Goal: Task Accomplishment & Management: Complete application form

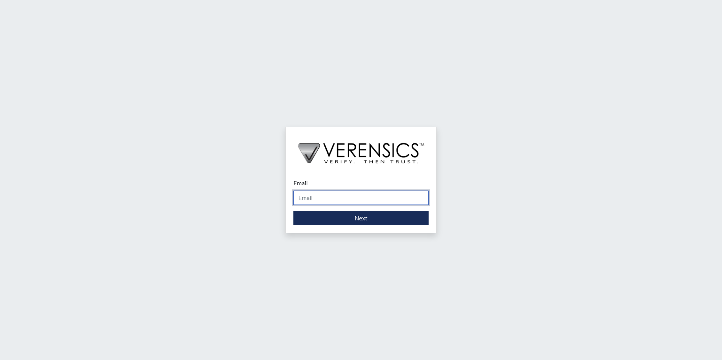
click at [368, 193] on input "Email" at bounding box center [360, 198] width 135 height 14
type input "[PERSON_NAME][EMAIL_ADDRESS][PERSON_NAME][DOMAIN_NAME]"
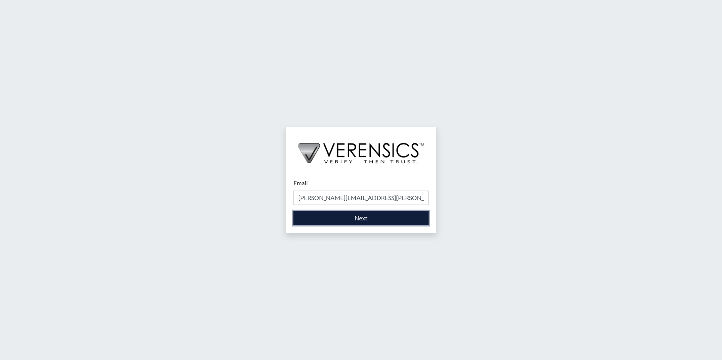
click at [350, 224] on button "Next" at bounding box center [360, 218] width 135 height 14
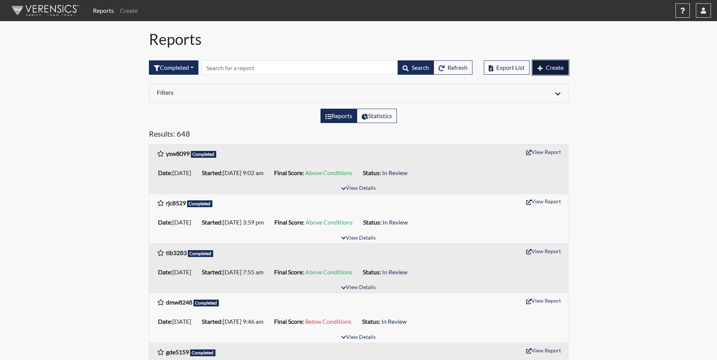
click at [559, 68] on span "Create" at bounding box center [554, 67] width 18 height 7
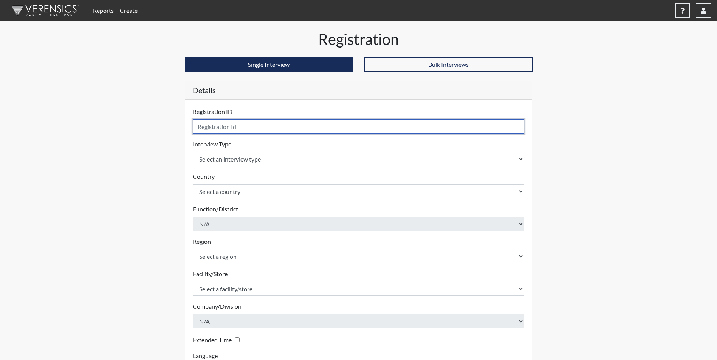
click at [252, 127] on input "text" at bounding box center [359, 126] width 332 height 14
type input "tmr8211"
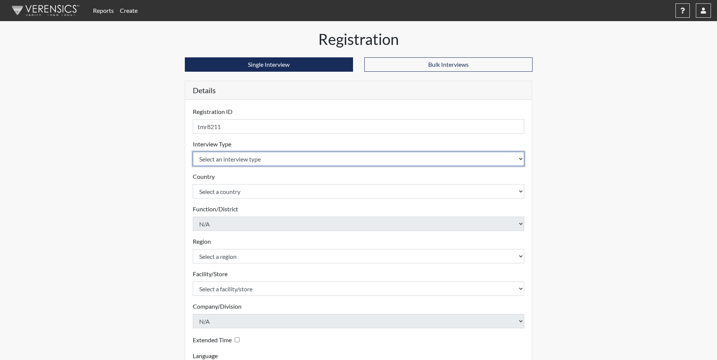
click at [207, 165] on select "Select an interview type Corrections Pre-Employment" at bounding box center [359, 159] width 332 height 14
select select "ff733e93-e1bf-11ea-9c9f-0eff0cf7eb8f"
click at [193, 152] on select "Select an interview type Corrections Pre-Employment" at bounding box center [359, 159] width 332 height 14
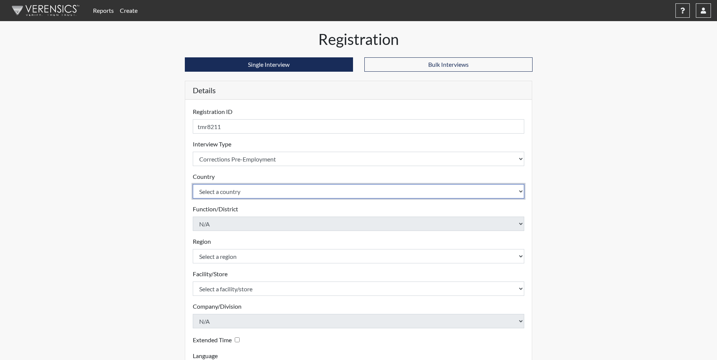
click at [208, 190] on select "Select a country [GEOGRAPHIC_DATA] [GEOGRAPHIC_DATA]" at bounding box center [359, 191] width 332 height 14
select select "united-states-of-[GEOGRAPHIC_DATA]"
click at [193, 184] on select "Select a country [GEOGRAPHIC_DATA] [GEOGRAPHIC_DATA]" at bounding box center [359, 191] width 332 height 14
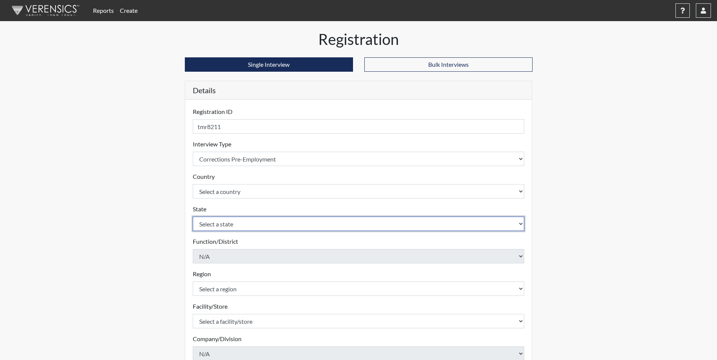
click at [214, 225] on select "Select a state [US_STATE] [US_STATE] [US_STATE] [US_STATE] [US_STATE] [US_STATE…" at bounding box center [359, 224] width 332 height 14
select select "GA"
click at [193, 217] on select "Select a state [US_STATE] [US_STATE] [US_STATE] [US_STATE] [US_STATE] [US_STATE…" at bounding box center [359, 224] width 332 height 14
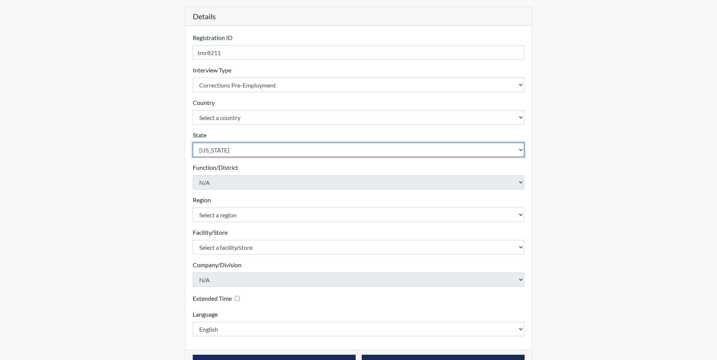
scroll to position [76, 0]
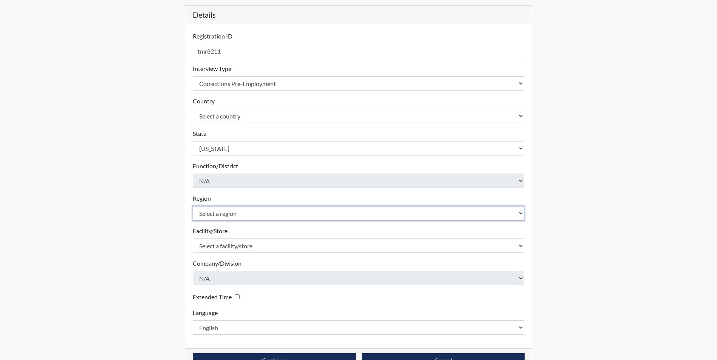
click at [226, 208] on select "Select a region [GEOGRAPHIC_DATA]" at bounding box center [359, 213] width 332 height 14
select select "51976826-f18e-4b67-8d3b-b0a0fa2f97ff"
click at [193, 206] on select "Select a region [GEOGRAPHIC_DATA]" at bounding box center [359, 213] width 332 height 14
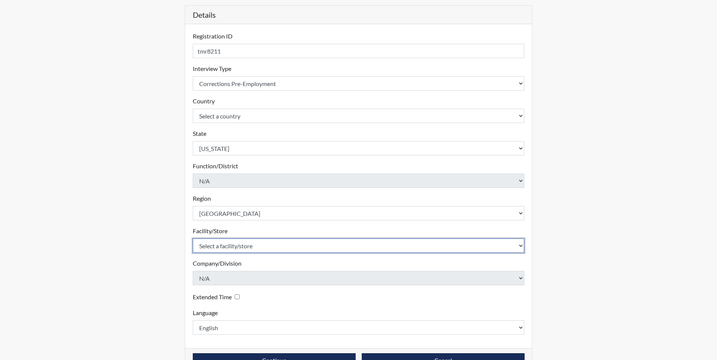
click at [225, 242] on select "Select a facility/store [PERSON_NAME] [PERSON_NAME] PSATC" at bounding box center [359, 246] width 332 height 14
select select "2bf4b575-5263-4093-9a0c-a4d6e4f1d94a"
click at [193, 239] on select "Select a facility/store [PERSON_NAME] [PERSON_NAME] PSATC" at bounding box center [359, 246] width 332 height 14
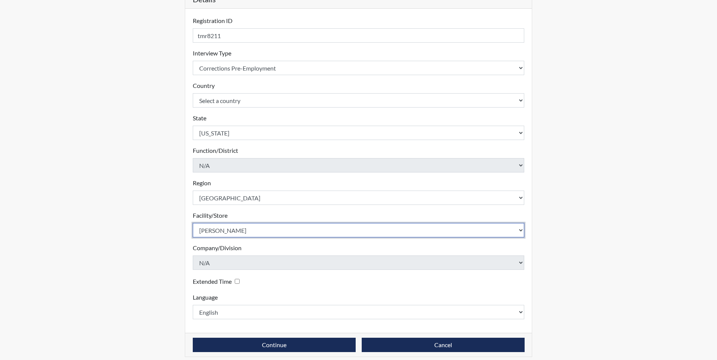
scroll to position [97, 0]
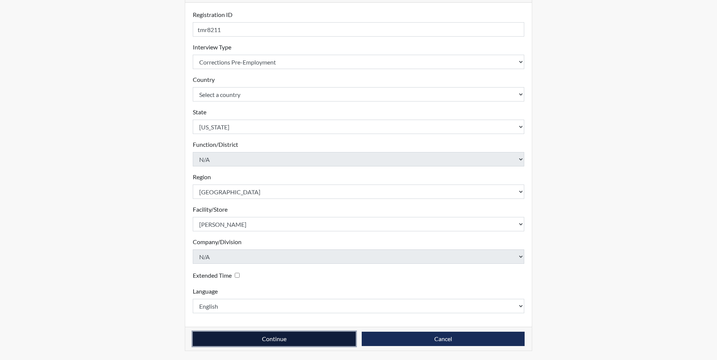
click at [227, 342] on button "Continue" at bounding box center [274, 339] width 163 height 14
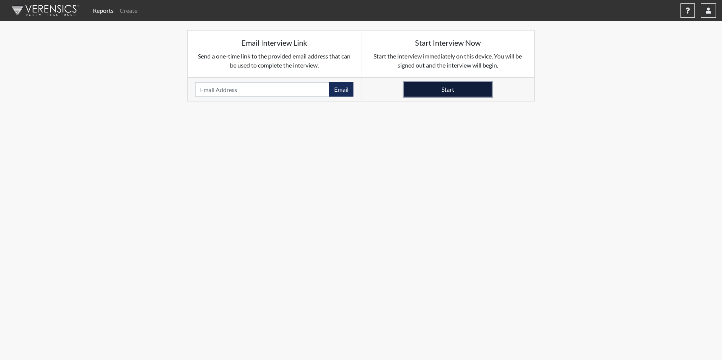
click at [453, 91] on button "Start" at bounding box center [448, 89] width 88 height 14
